Goal: Information Seeking & Learning: Learn about a topic

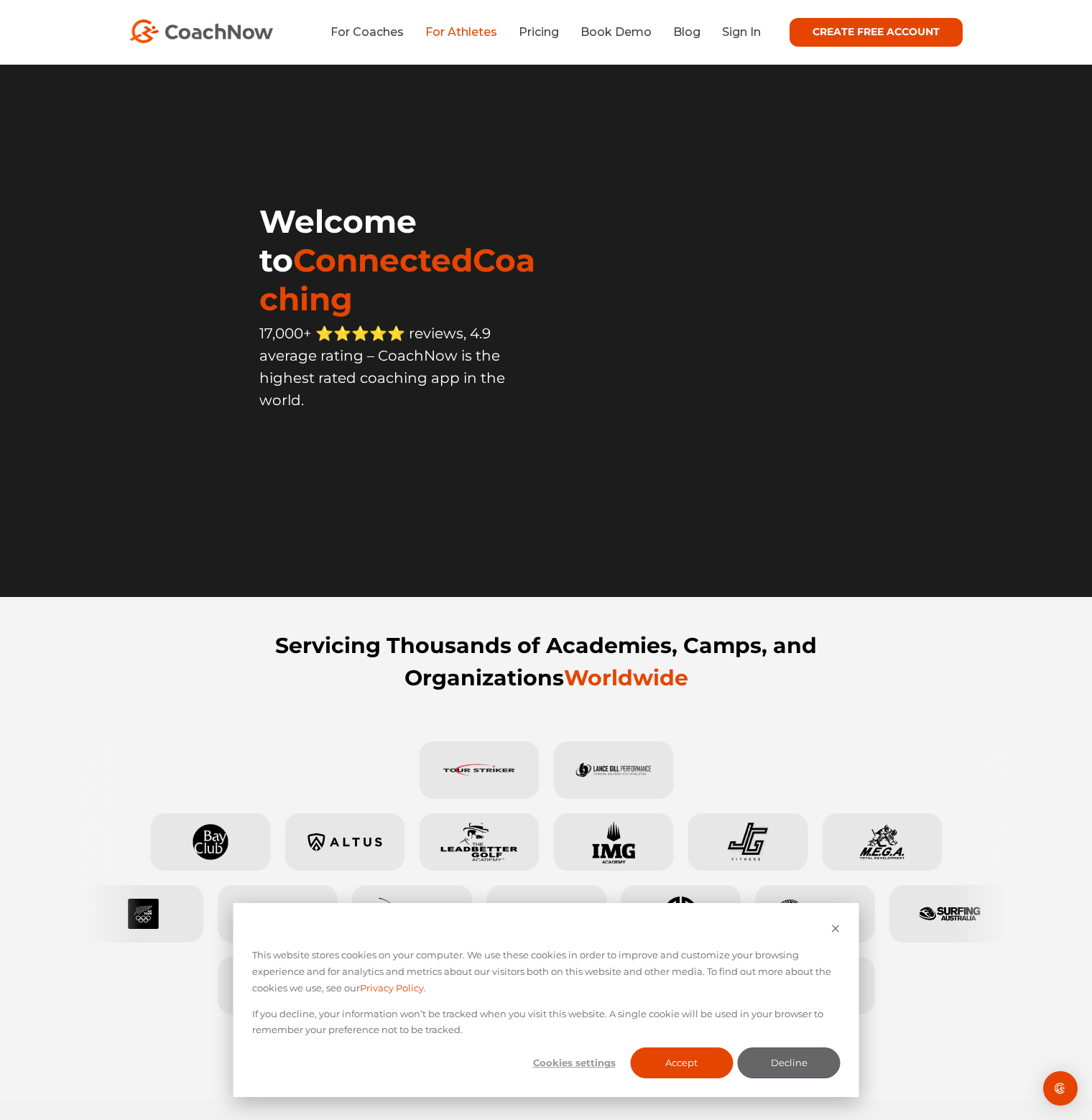
click at [455, 30] on link "For Athletes" at bounding box center [461, 32] width 72 height 14
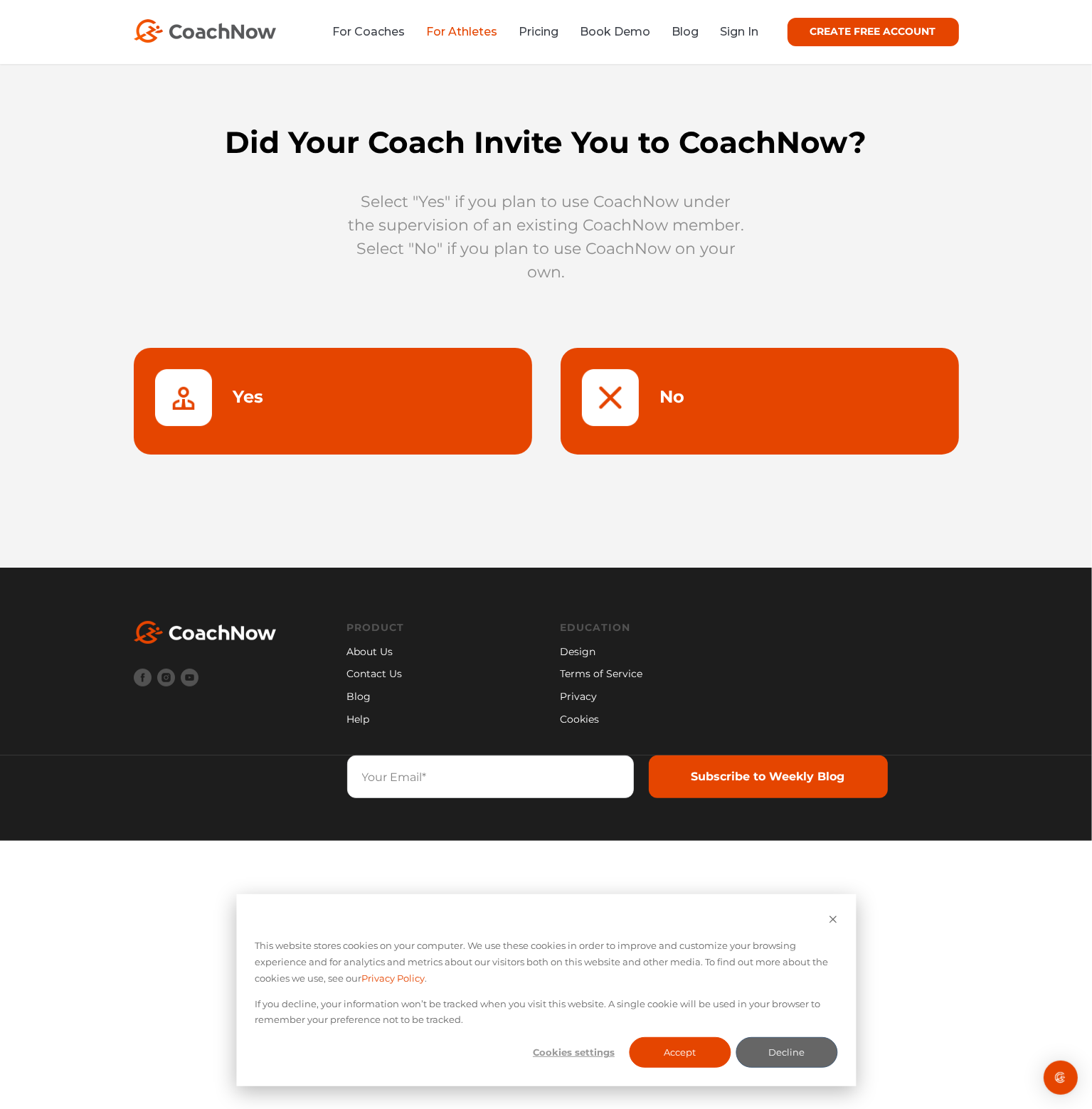
click at [695, 380] on link at bounding box center [760, 401] width 398 height 107
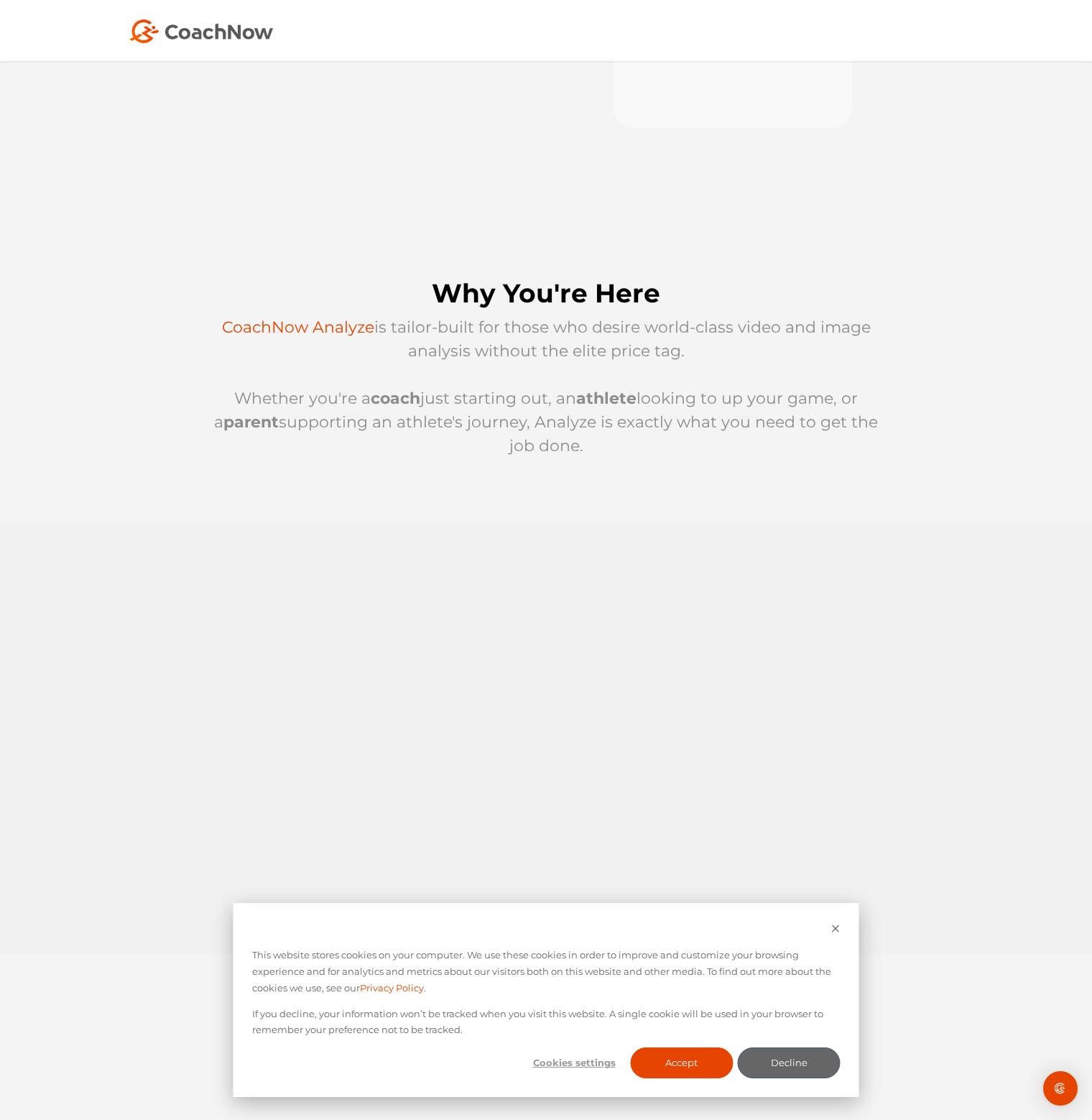
scroll to position [359, 0]
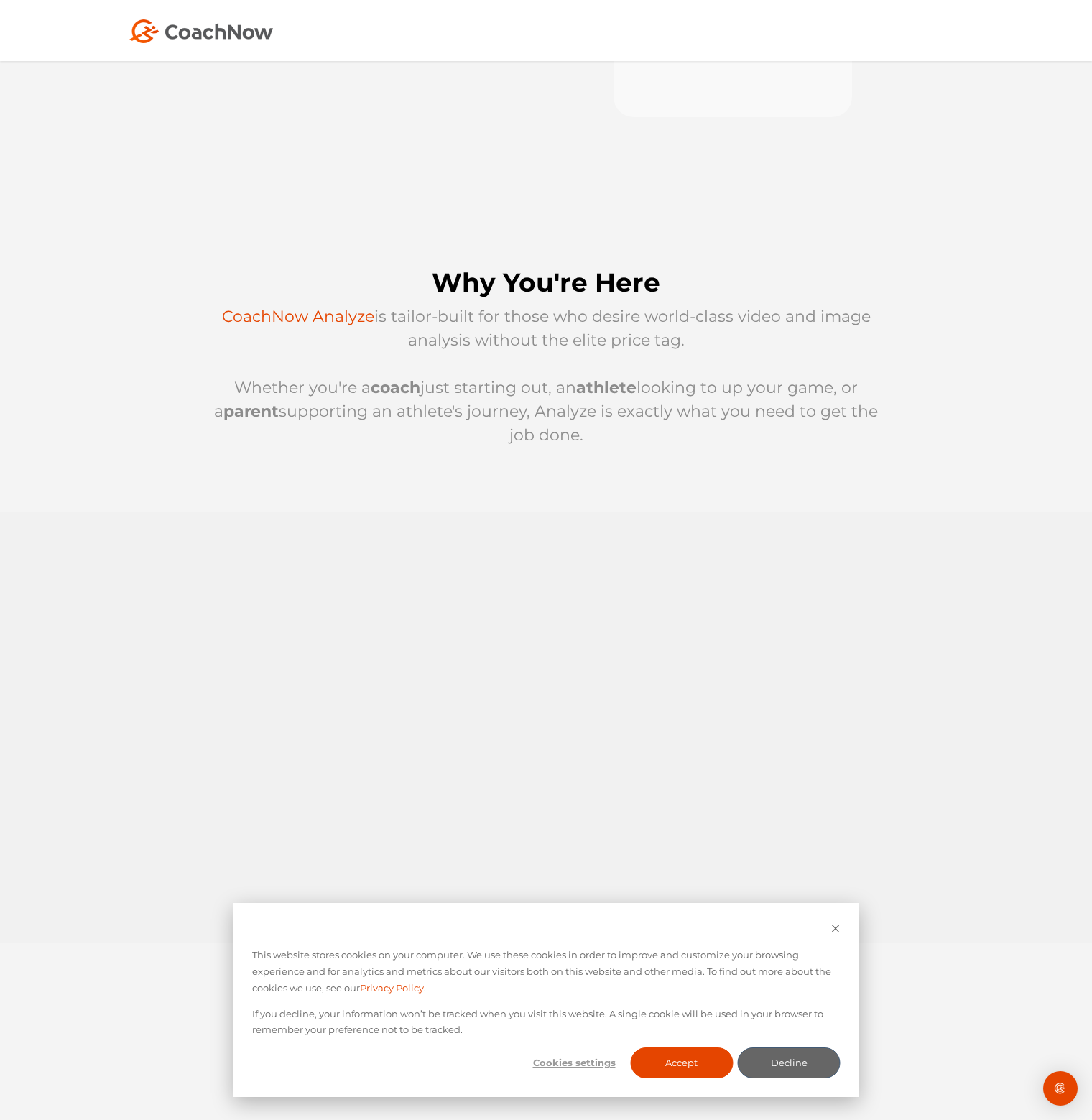
click at [919, 243] on div at bounding box center [546, 357] width 1092 height 309
